Goal: Check status: Check status

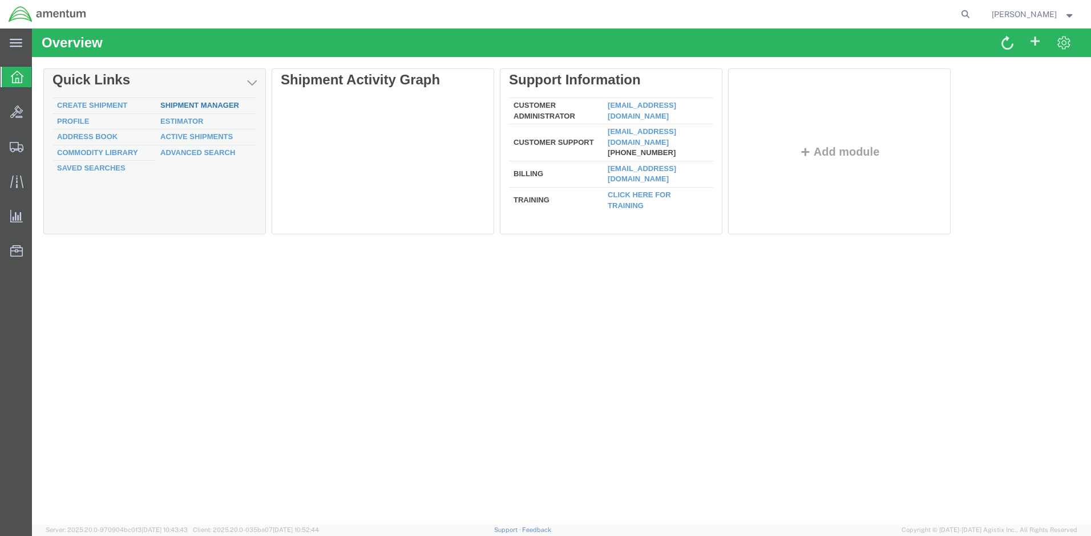
click at [229, 107] on link "Shipment Manager" at bounding box center [199, 105] width 79 height 9
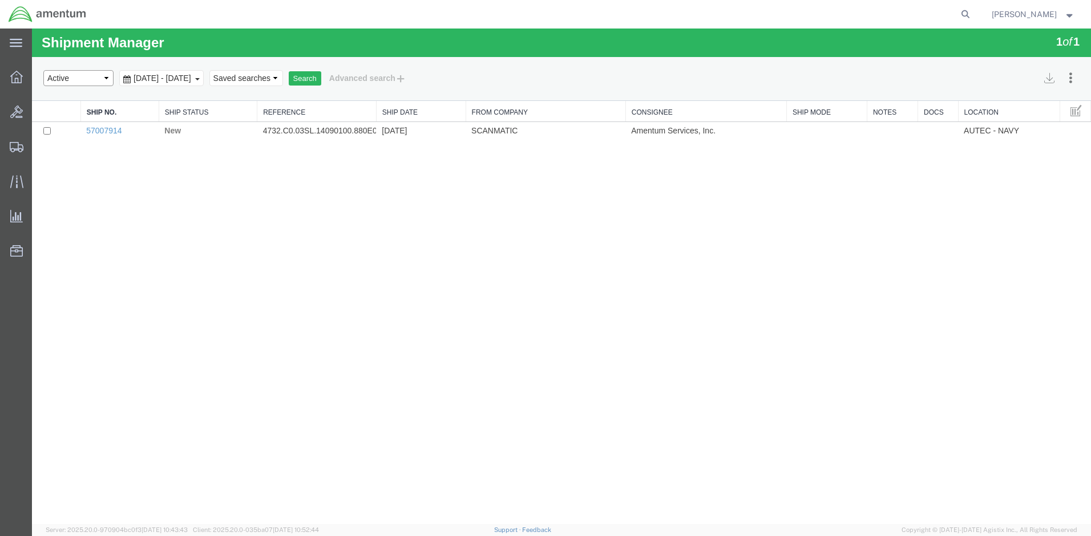
select select "ALL"
click at [321, 83] on button "Search" at bounding box center [305, 78] width 33 height 15
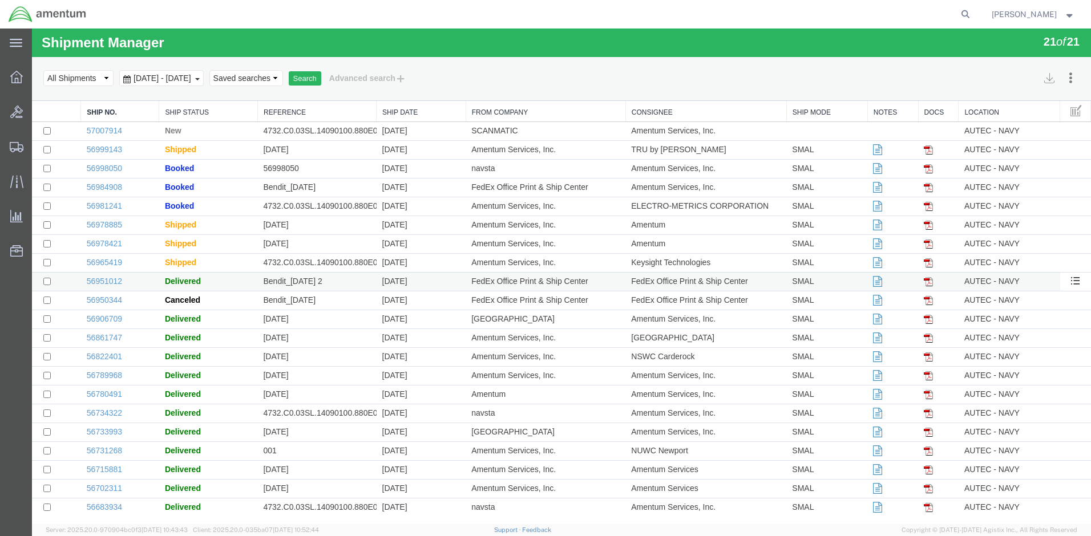
click at [189, 281] on span "Delivered" at bounding box center [183, 281] width 36 height 9
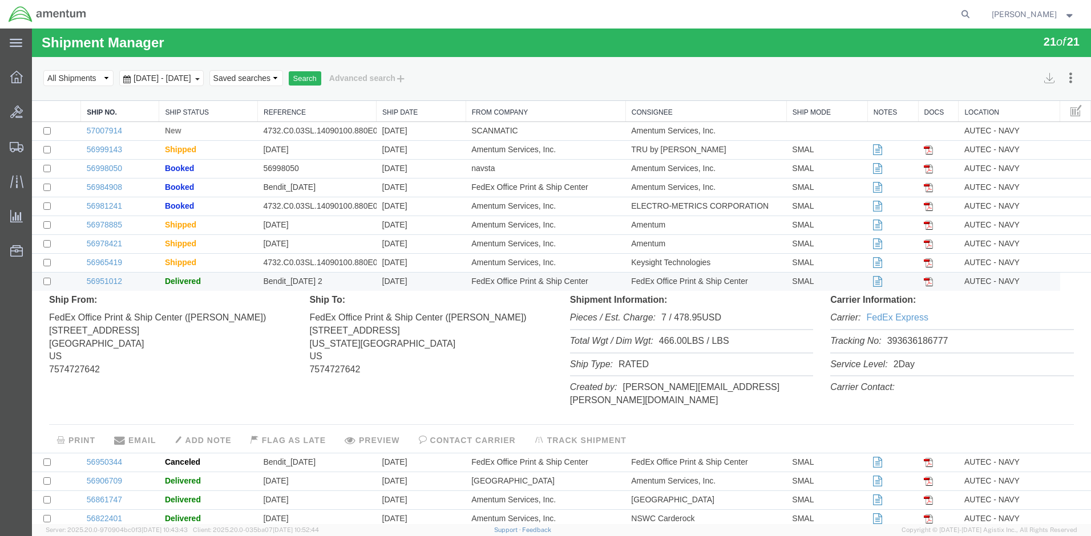
drag, startPoint x: 946, startPoint y: 339, endPoint x: 881, endPoint y: 345, distance: 65.3
click at [881, 345] on li "Tracking No: 393636186777" at bounding box center [951, 341] width 243 height 23
drag, startPoint x: 881, startPoint y: 345, endPoint x: 892, endPoint y: 342, distance: 11.6
click at [108, 225] on link "56978885" at bounding box center [104, 224] width 35 height 9
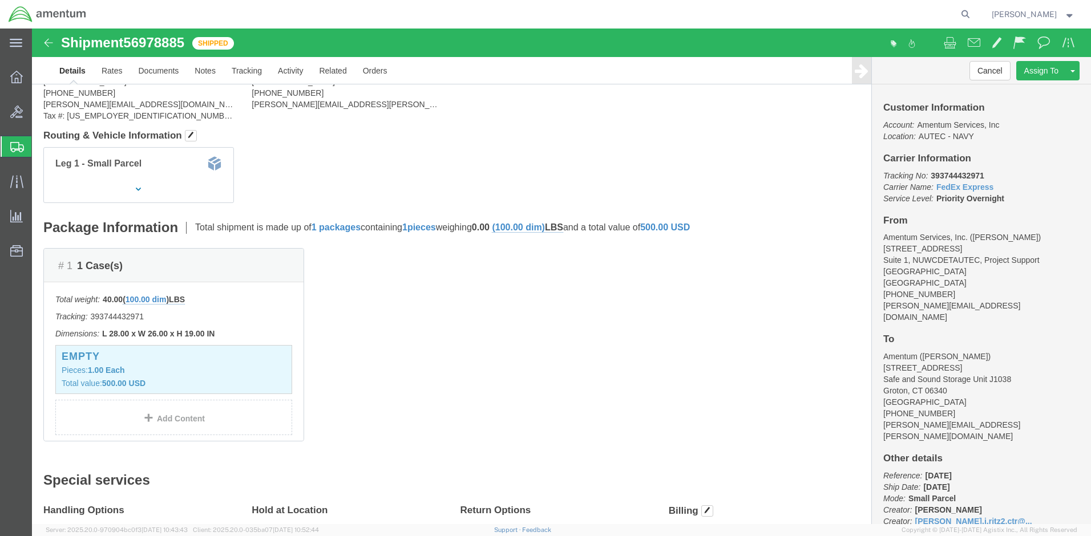
scroll to position [21, 0]
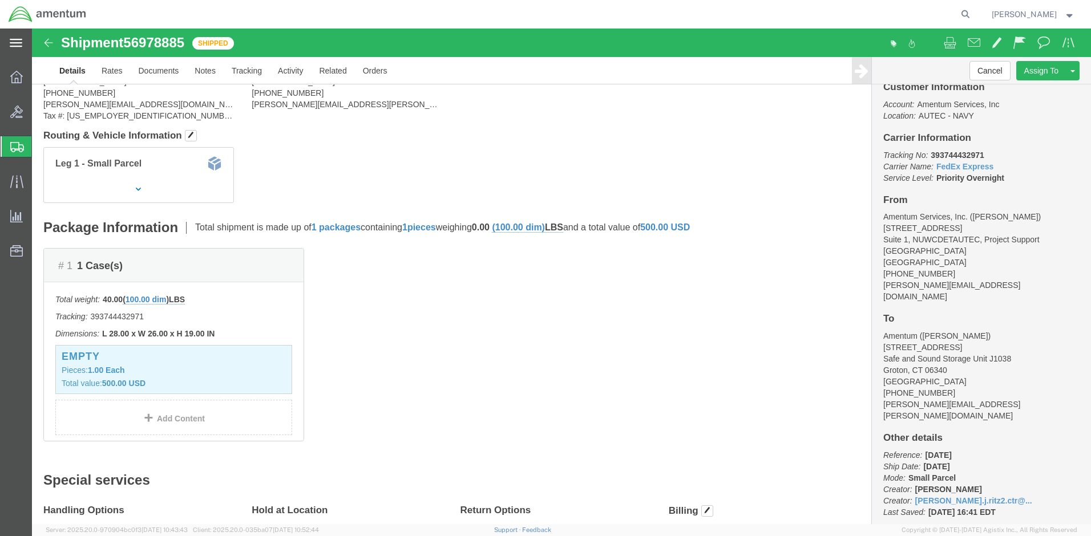
click at [15, 43] on icon at bounding box center [16, 43] width 13 height 8
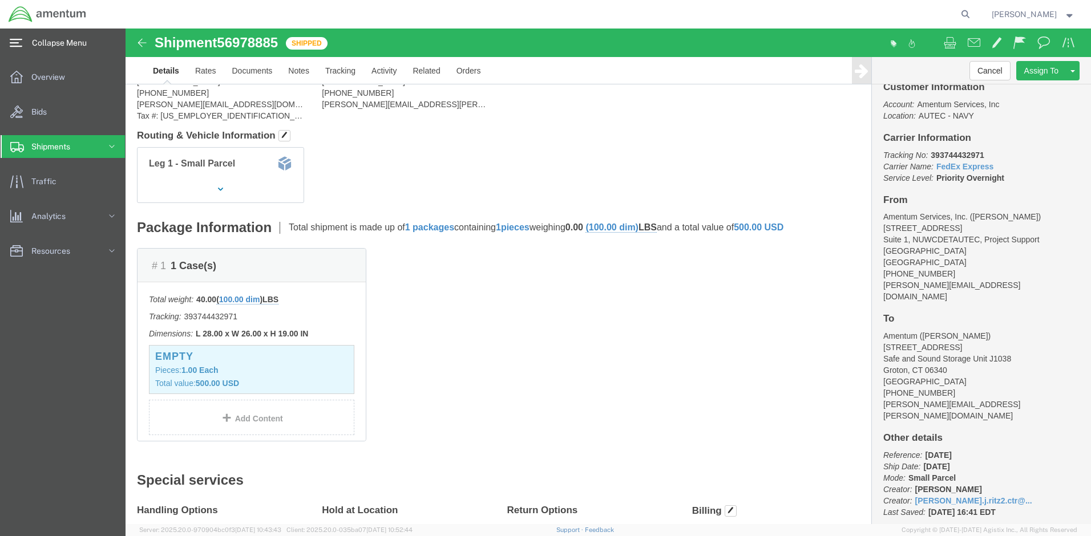
click h2 "Shipment Detail"
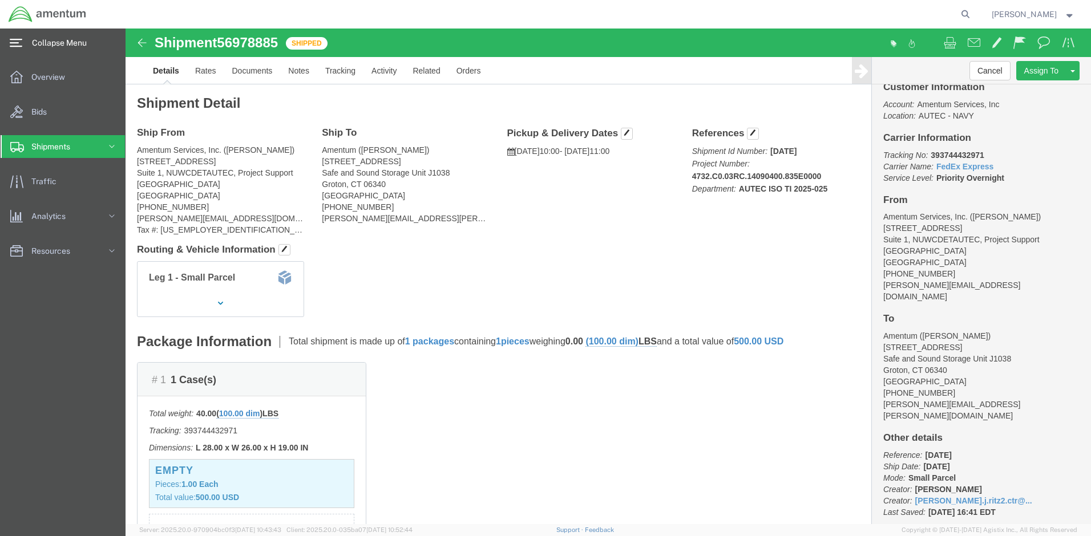
click at [109, 149] on icon at bounding box center [111, 146] width 11 height 11
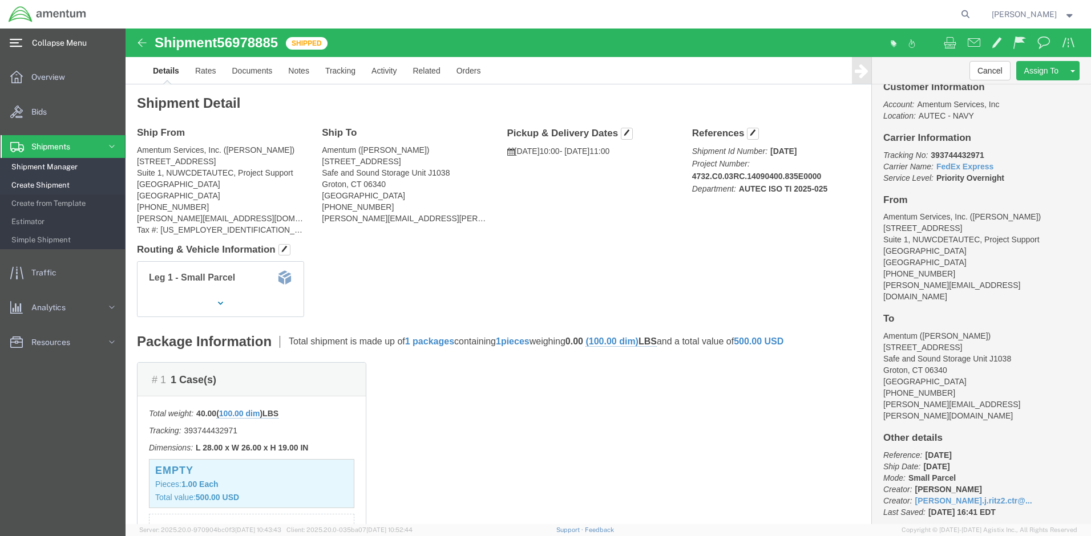
click at [63, 167] on span "Shipment Manager" at bounding box center [64, 167] width 106 height 23
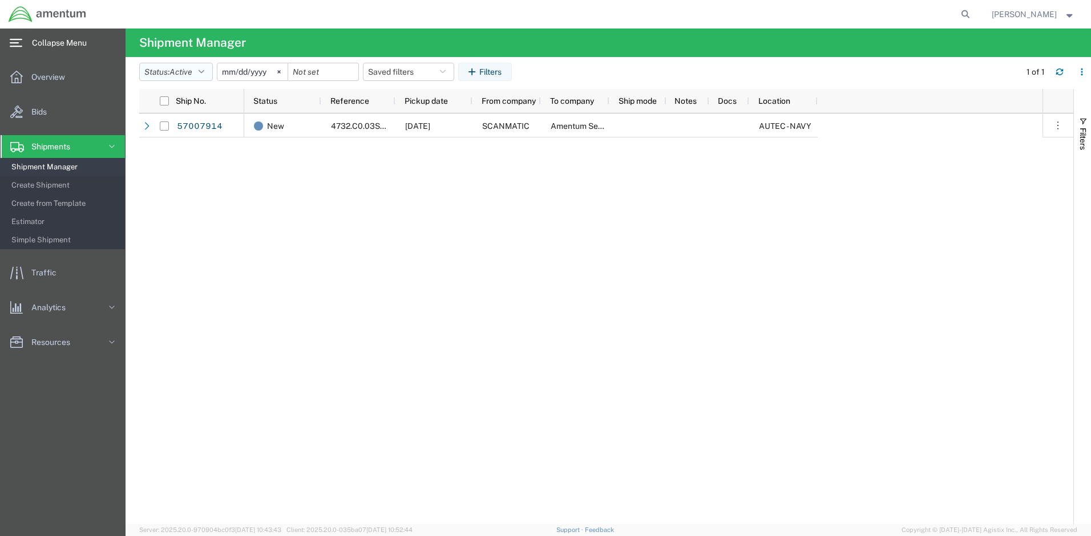
click at [204, 71] on icon "button" at bounding box center [202, 72] width 6 height 8
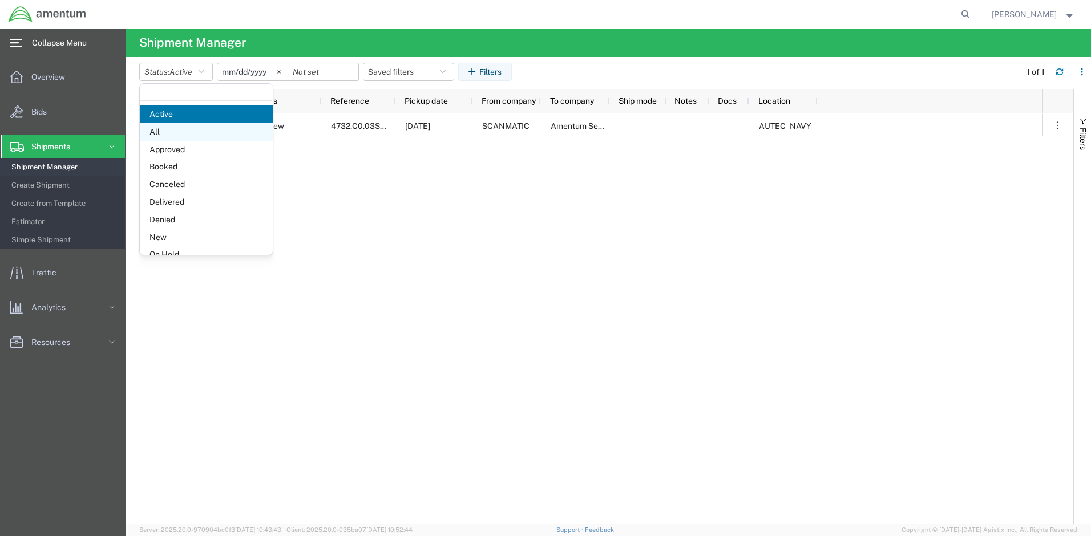
click at [155, 134] on span "All" at bounding box center [206, 132] width 133 height 18
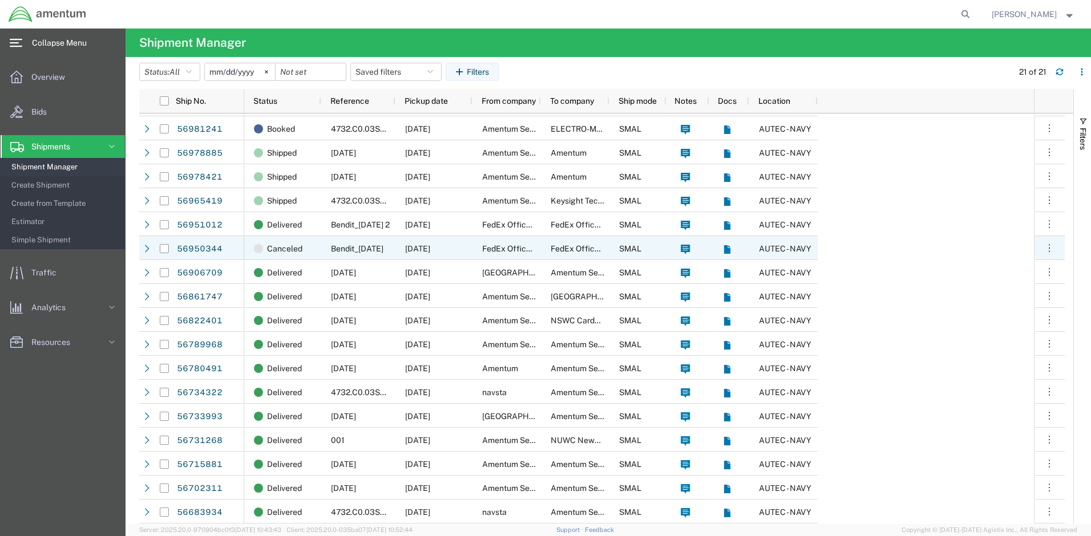
scroll to position [92, 0]
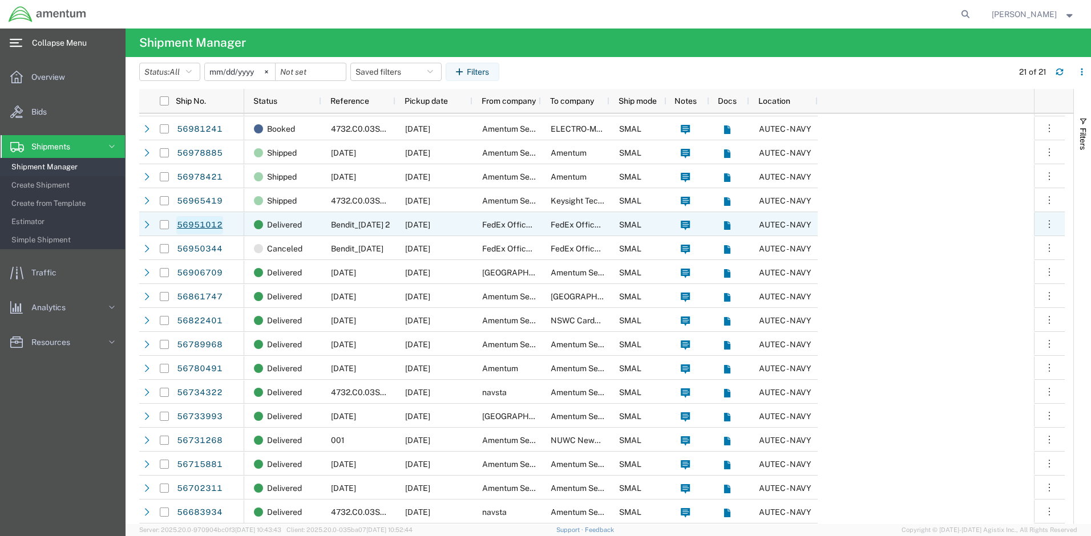
click at [205, 227] on link "56951012" at bounding box center [199, 225] width 47 height 18
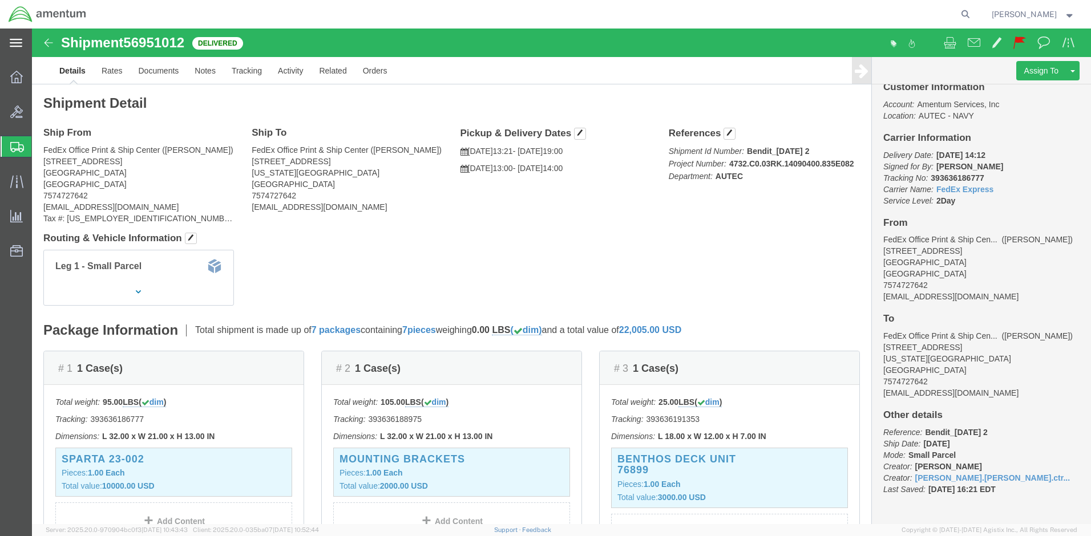
click at [22, 43] on div "main_menu Created with Sketch." at bounding box center [16, 43] width 32 height 29
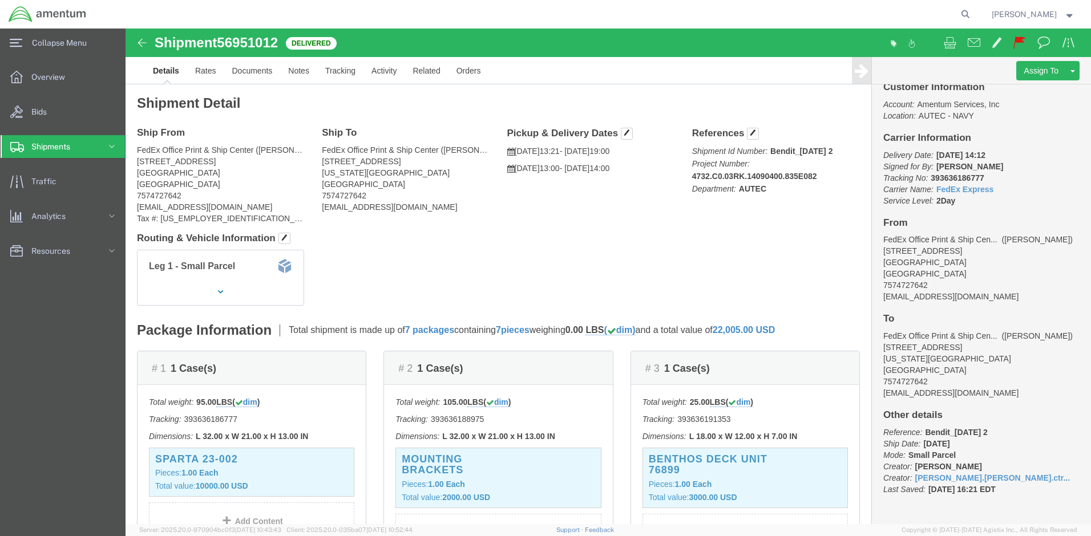
click at [106, 146] on icon at bounding box center [111, 146] width 11 height 11
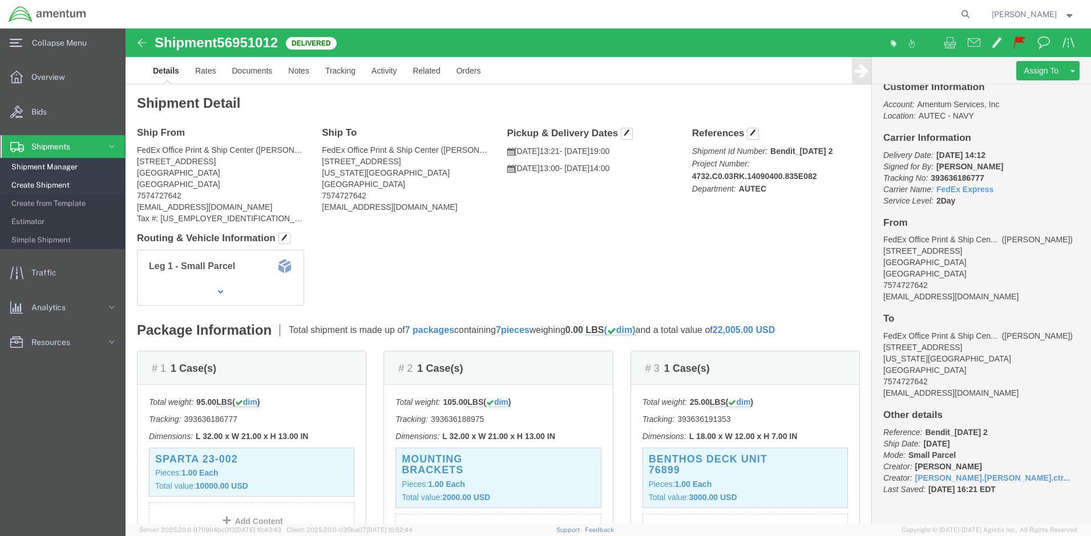
click at [64, 168] on span "Shipment Manager" at bounding box center [64, 167] width 106 height 23
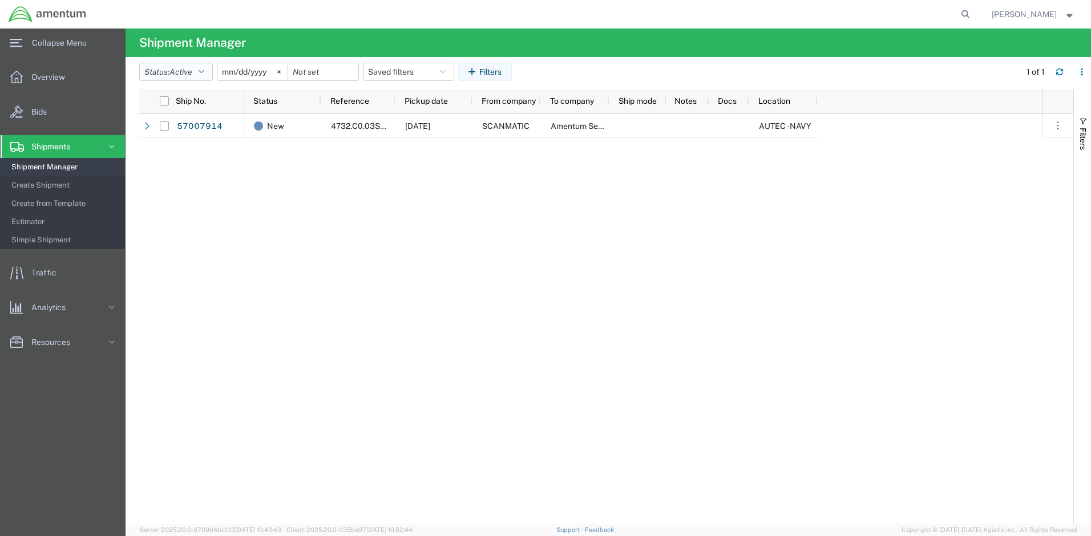
click at [208, 74] on button "Status: Active" at bounding box center [176, 72] width 74 height 18
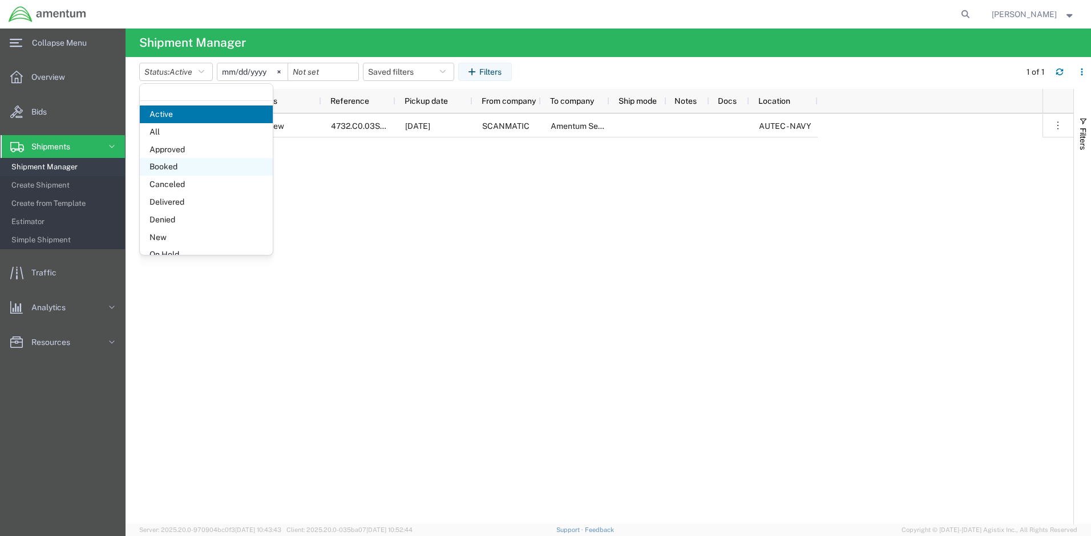
click at [171, 165] on span "Booked" at bounding box center [206, 167] width 133 height 18
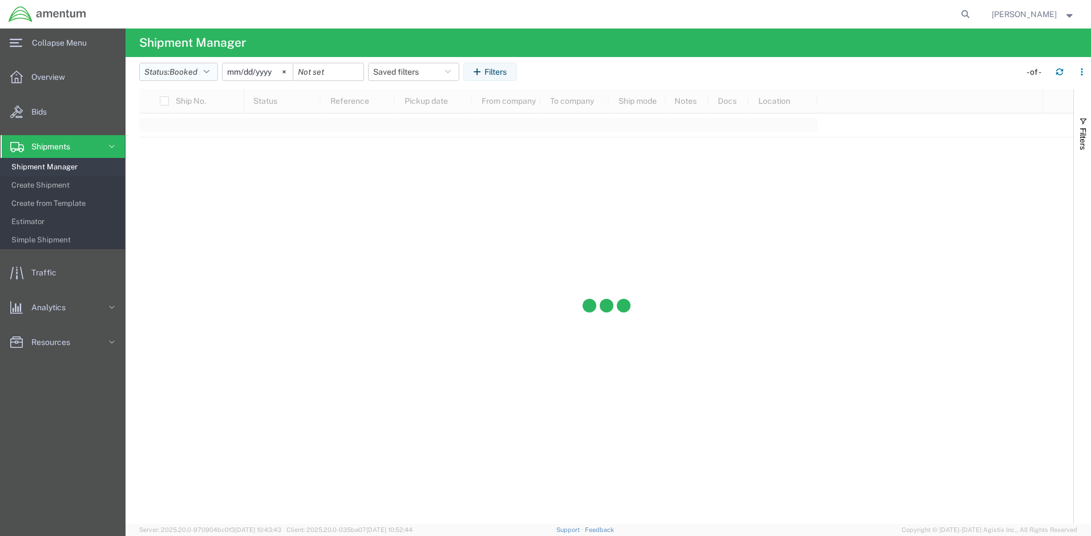
click at [209, 70] on icon "button" at bounding box center [207, 72] width 6 height 8
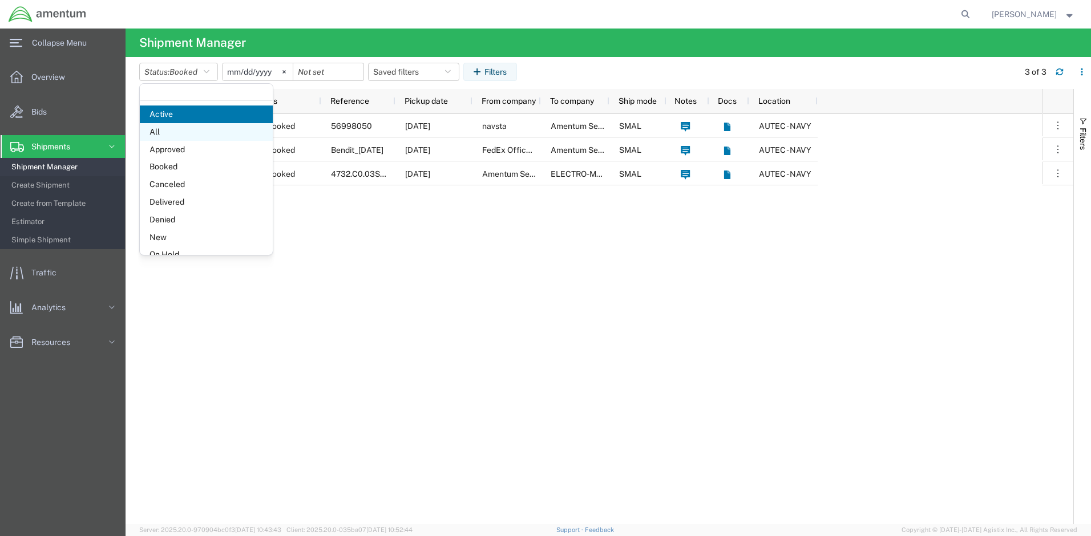
click at [160, 135] on span "All" at bounding box center [206, 132] width 133 height 18
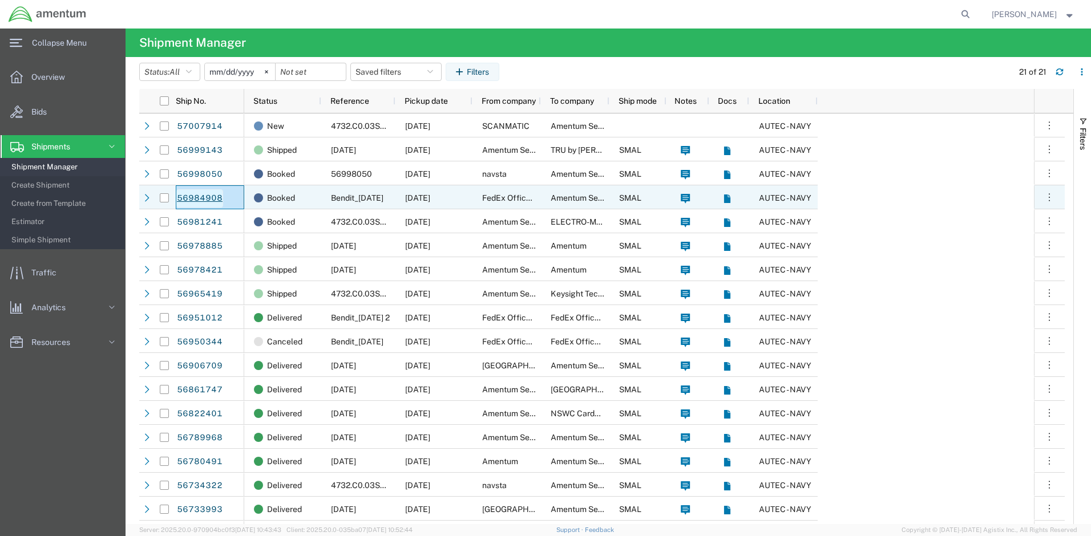
click at [217, 197] on link "56984908" at bounding box center [199, 198] width 47 height 18
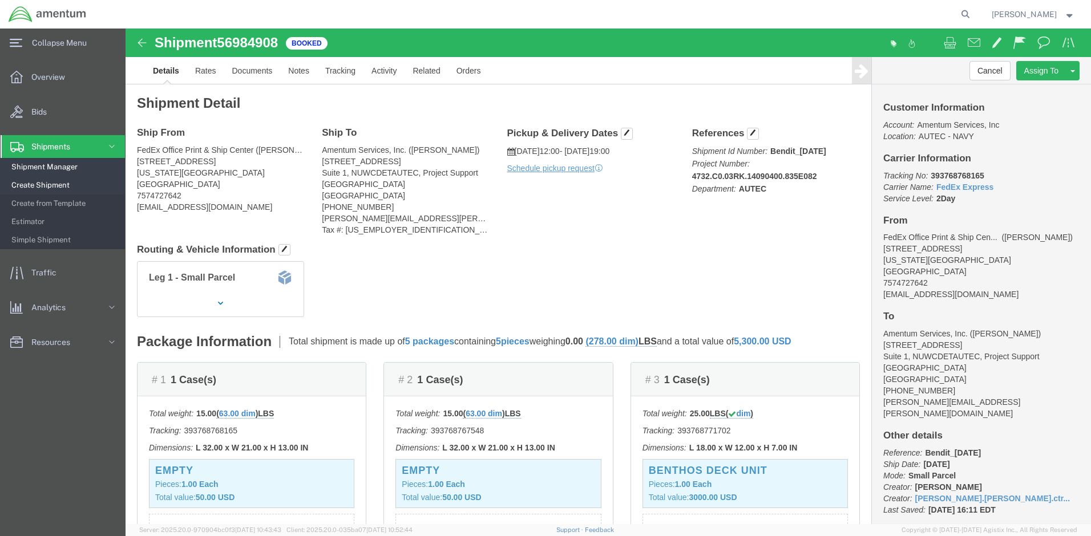
click at [70, 168] on span "Shipment Manager" at bounding box center [64, 167] width 106 height 23
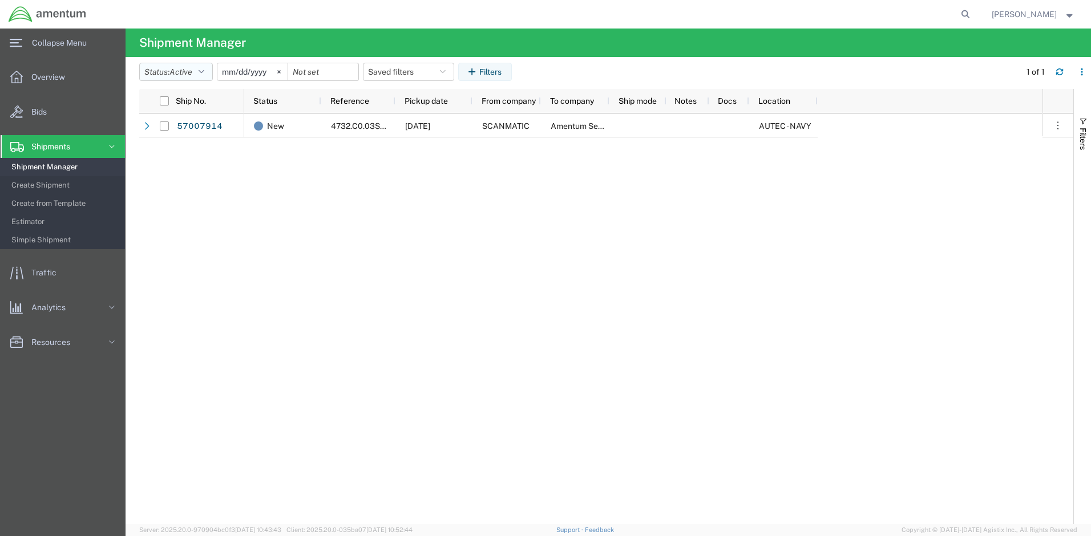
click at [211, 76] on button "Status: Active" at bounding box center [176, 72] width 74 height 18
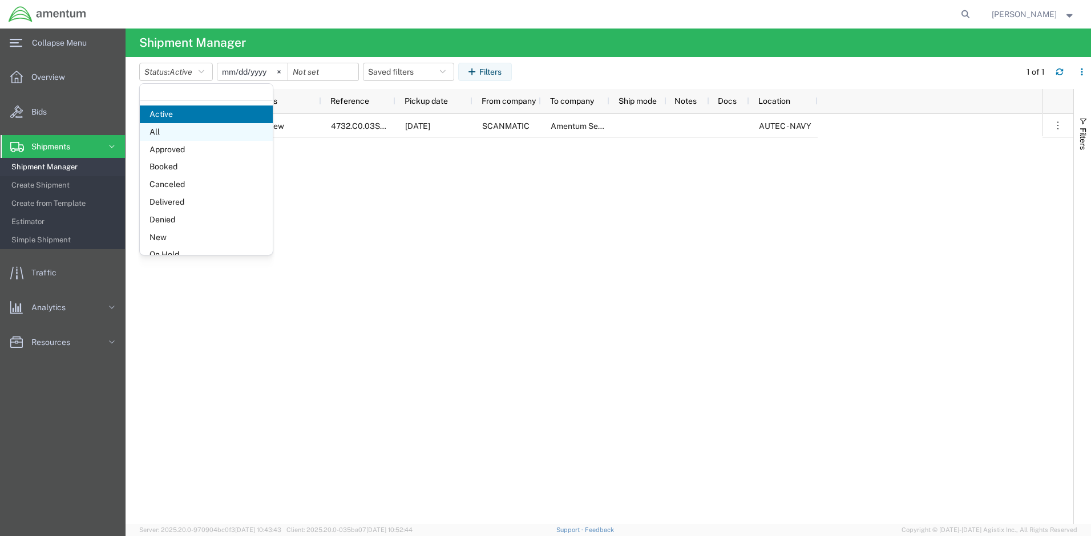
click at [164, 130] on span "All" at bounding box center [206, 132] width 133 height 18
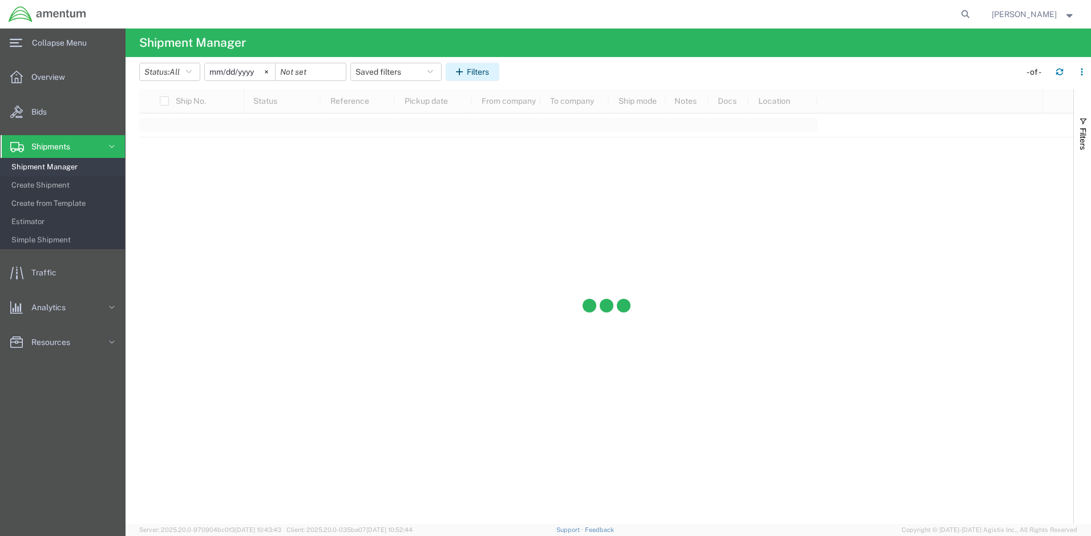
click at [466, 74] on icon "button" at bounding box center [461, 72] width 11 height 8
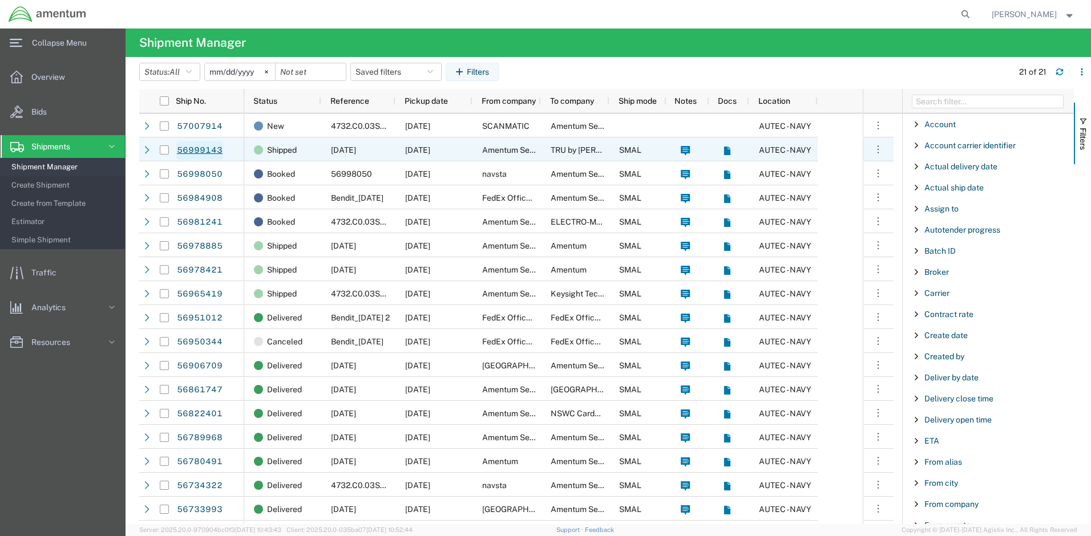
click at [195, 146] on link "56999143" at bounding box center [199, 151] width 47 height 18
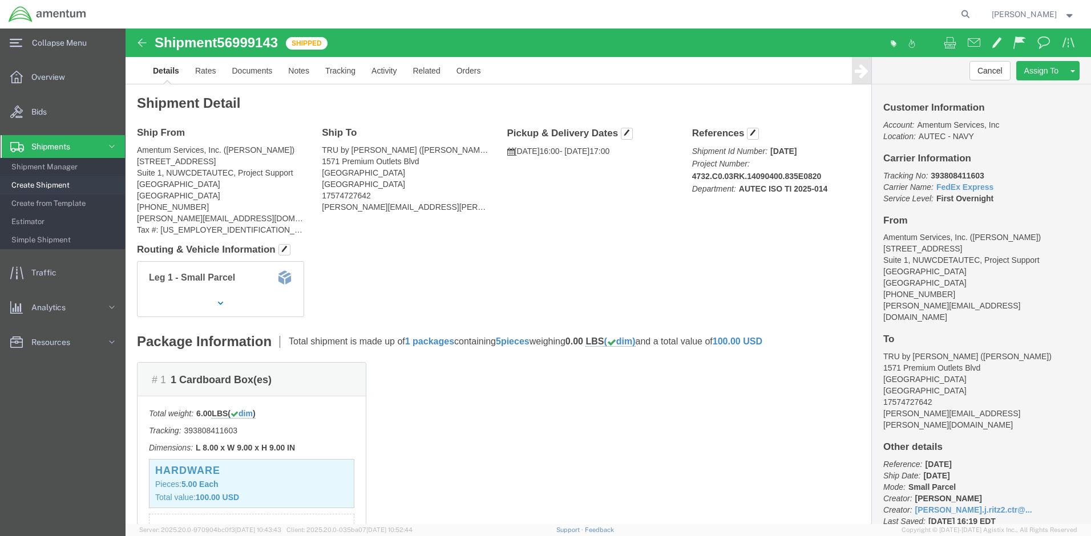
drag, startPoint x: 852, startPoint y: 147, endPoint x: 798, endPoint y: 151, distance: 53.8
click p "Tracking No: 393808411603 Carrier Name: FedEx Express FedEx Express Service Lev…"
drag, startPoint x: 798, startPoint y: 151, endPoint x: 818, endPoint y: 150, distance: 19.4
